Goal: Task Accomplishment & Management: Manage account settings

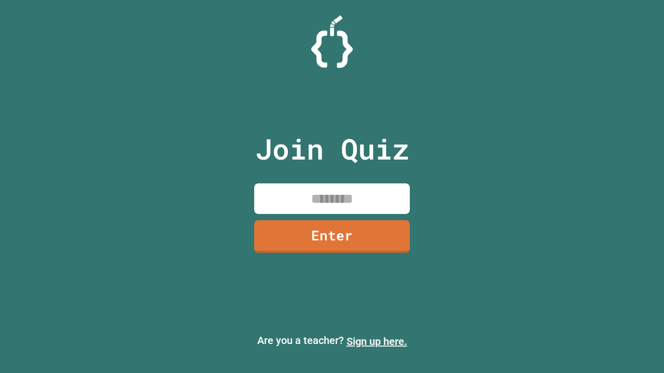
click at [377, 342] on link "Sign up here." at bounding box center [377, 342] width 61 height 12
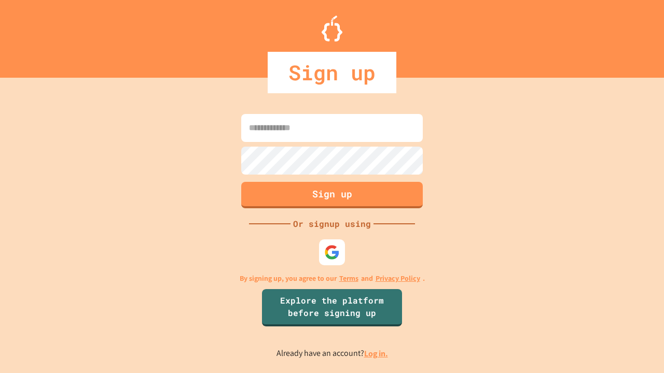
click at [377, 354] on link "Log in." at bounding box center [376, 354] width 24 height 11
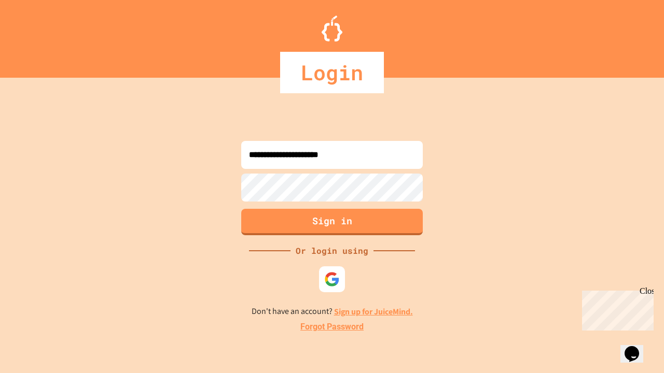
type input "**********"
